Goal: Transaction & Acquisition: Download file/media

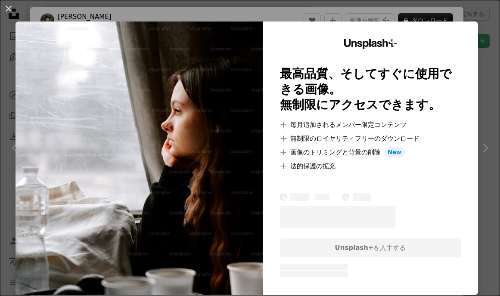
scroll to position [808, 0]
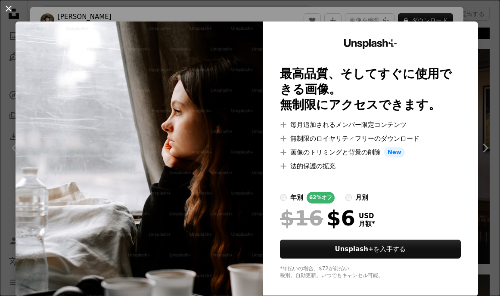
click at [7, 8] on button "An X shape" at bounding box center [8, 8] width 10 height 10
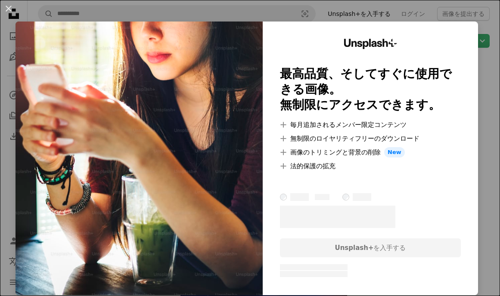
scroll to position [20466, 0]
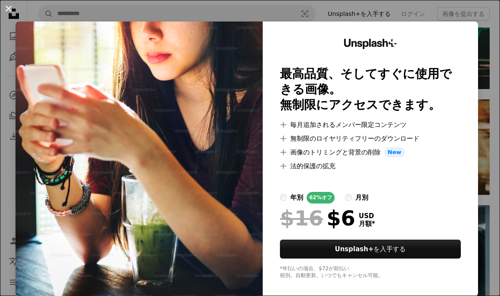
click at [12, 9] on button "An X shape" at bounding box center [8, 8] width 10 height 10
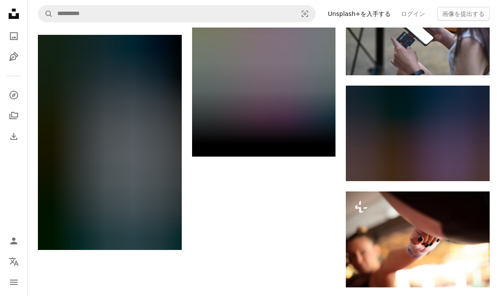
scroll to position [24694, 0]
